Goal: Information Seeking & Learning: Learn about a topic

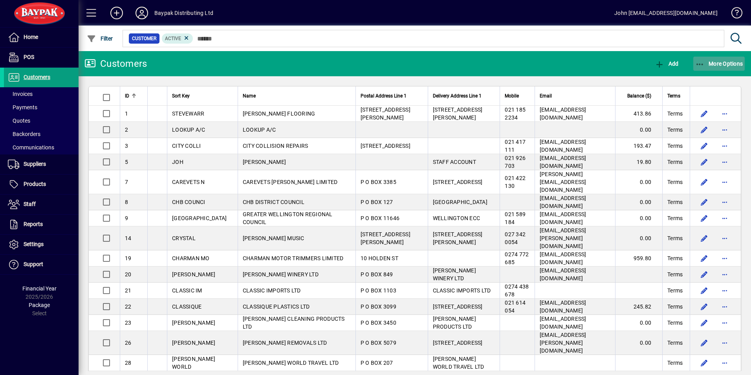
click at [707, 62] on span "More Options" at bounding box center [719, 63] width 48 height 6
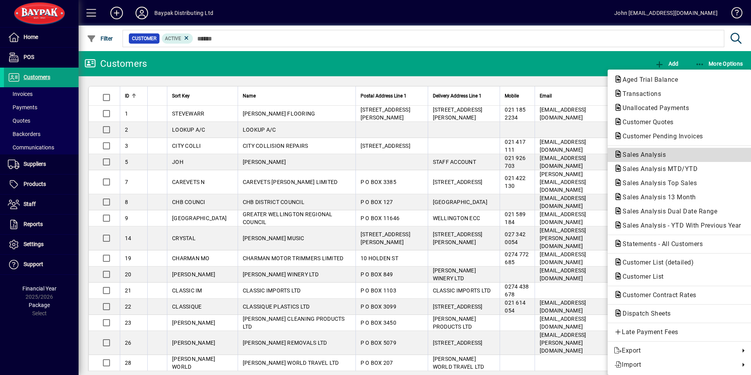
click at [639, 152] on span "Sales Analysis" at bounding box center [642, 154] width 56 height 7
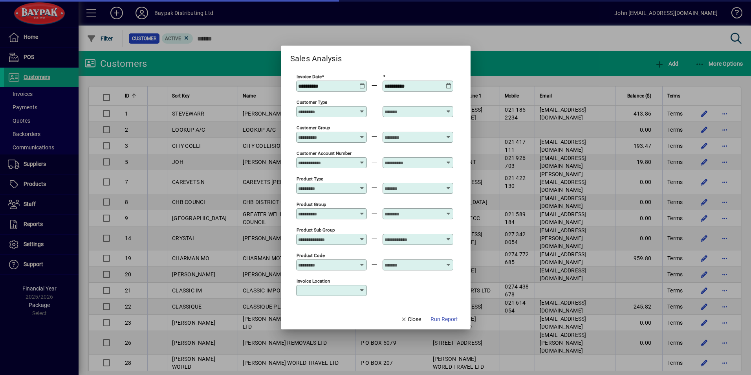
type input "**********"
click at [443, 319] on span "Run Report" at bounding box center [444, 319] width 27 height 8
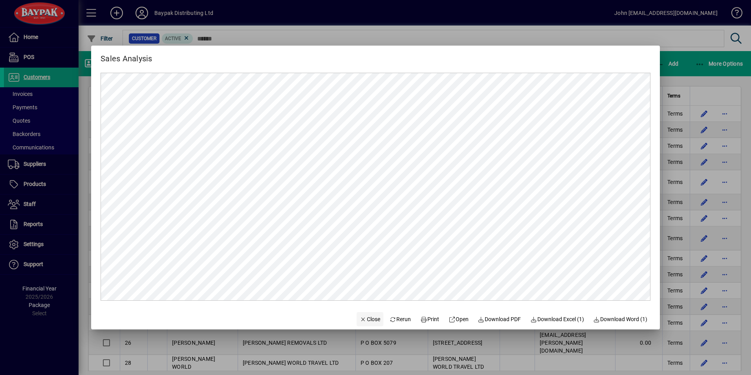
click at [365, 319] on span "Close" at bounding box center [370, 319] width 20 height 8
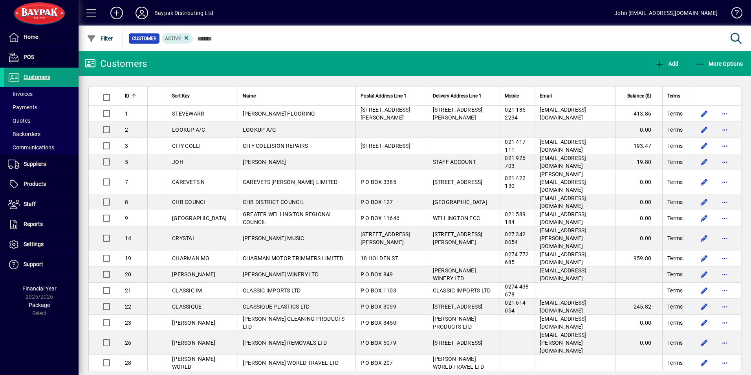
click at [141, 12] on icon at bounding box center [142, 13] width 16 height 13
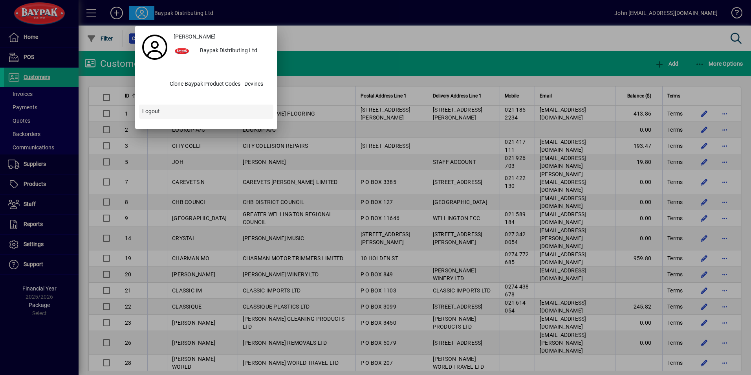
click at [152, 109] on span "Logout" at bounding box center [151, 111] width 18 height 8
